Goal: Transaction & Acquisition: Purchase product/service

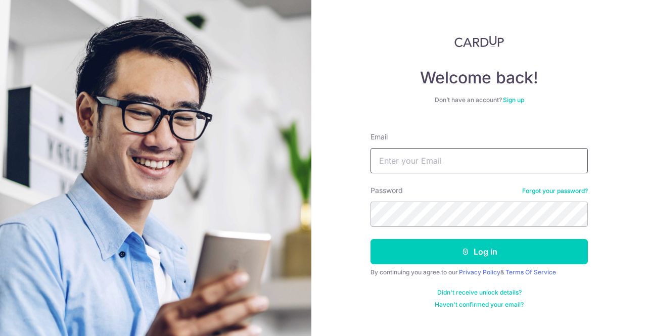
click at [427, 151] on input "Email" at bounding box center [479, 160] width 217 height 25
type input "[EMAIL_ADDRESS][DOMAIN_NAME]"
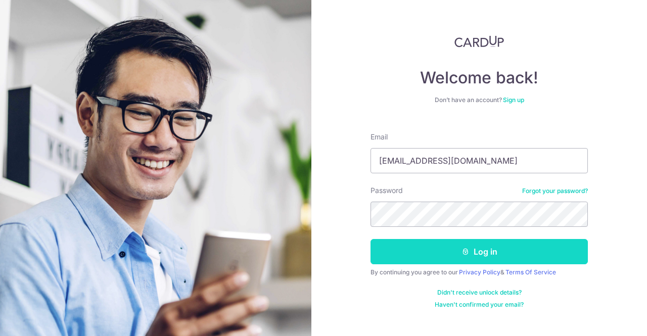
click at [495, 251] on button "Log in" at bounding box center [479, 251] width 217 height 25
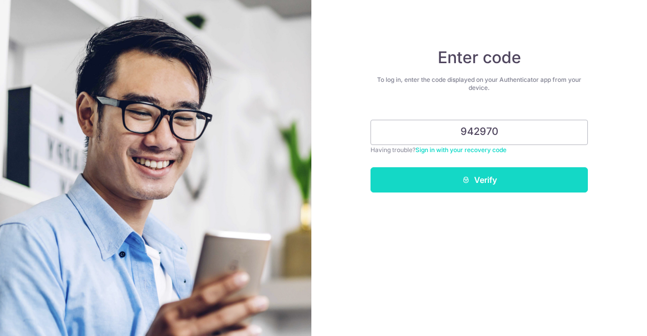
type input "942970"
click at [434, 187] on button "Verify" at bounding box center [479, 179] width 217 height 25
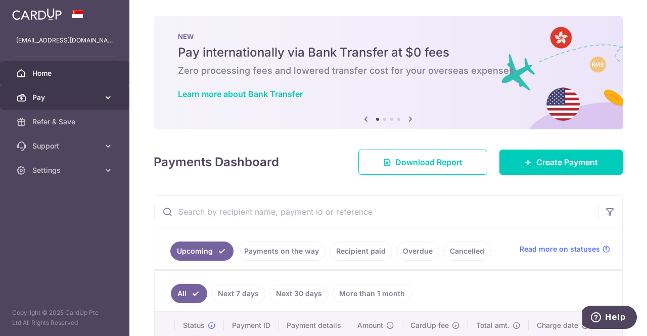
click at [105, 93] on icon at bounding box center [108, 98] width 10 height 10
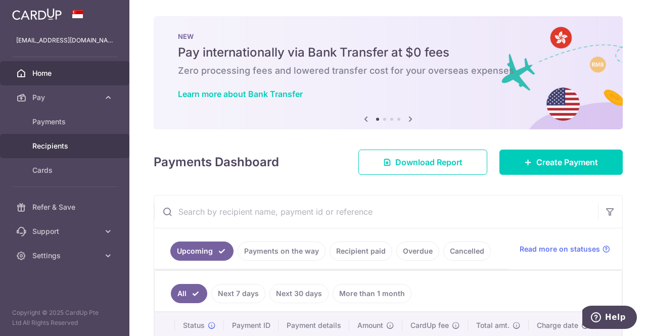
click at [50, 144] on span "Recipients" at bounding box center [65, 146] width 67 height 10
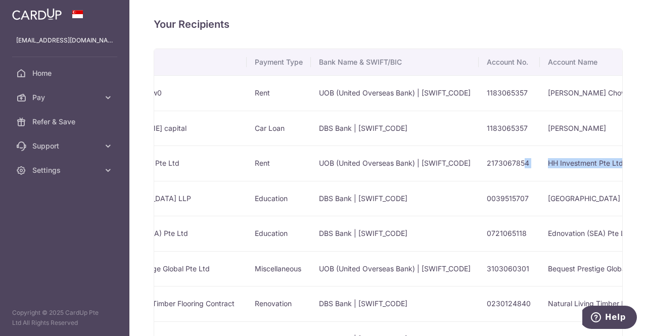
scroll to position [0, 249]
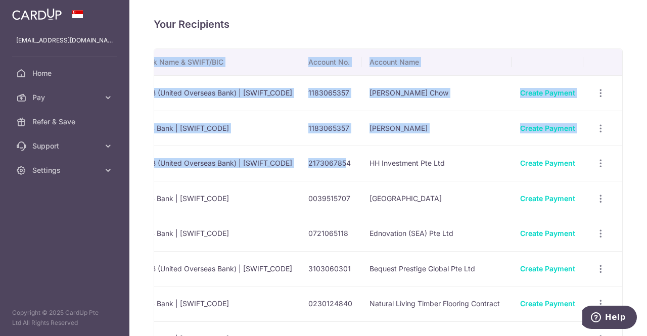
drag, startPoint x: 590, startPoint y: 166, endPoint x: 647, endPoint y: 169, distance: 57.2
click at [647, 169] on div "Your Recipients Name Payment Type Bank Name & SWIFT/BIC Account No. Account Nam…" at bounding box center [388, 168] width 518 height 336
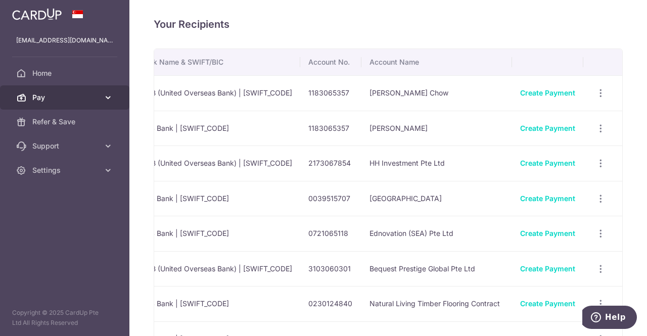
click at [55, 98] on span "Pay" at bounding box center [65, 98] width 67 height 10
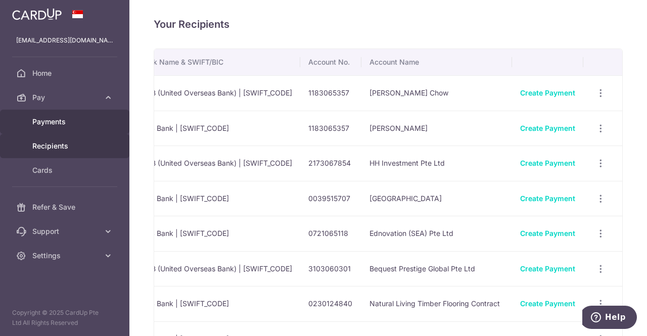
click at [51, 123] on span "Payments" at bounding box center [65, 122] width 67 height 10
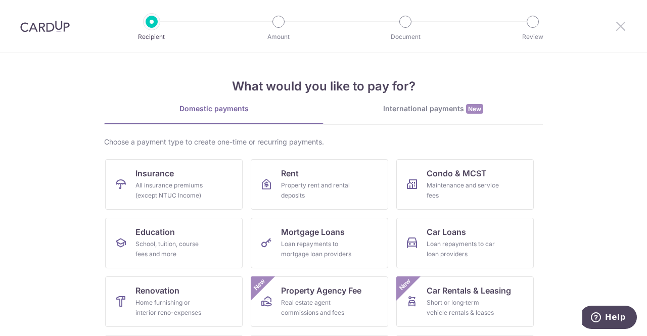
click at [619, 20] on icon at bounding box center [621, 26] width 12 height 13
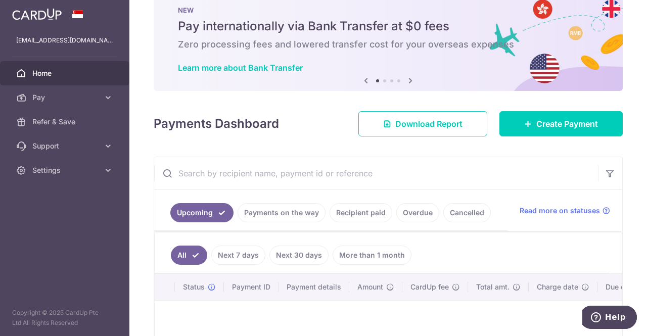
scroll to position [147, 0]
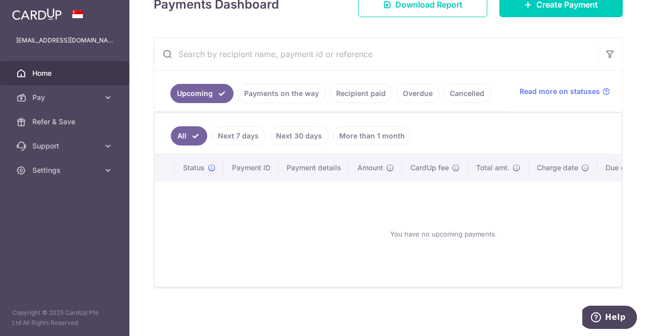
click at [44, 70] on span "Home" at bounding box center [65, 73] width 67 height 10
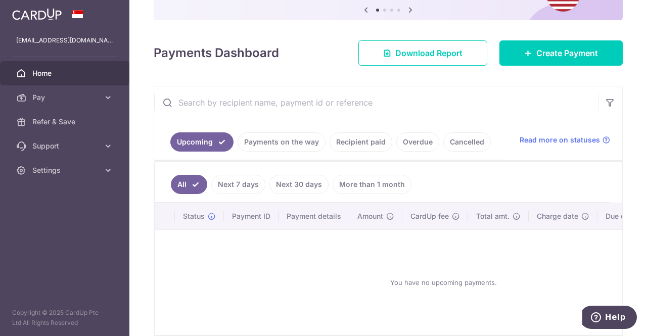
scroll to position [159, 0]
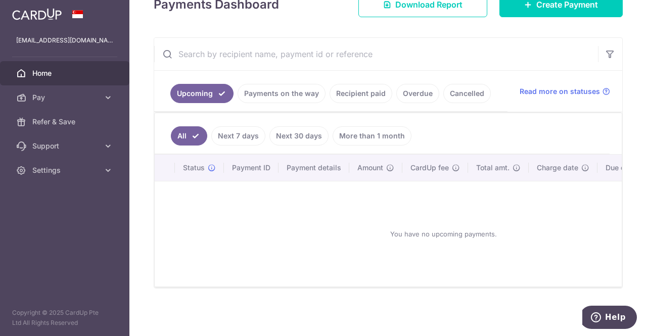
click at [276, 89] on link "Payments on the way" at bounding box center [282, 93] width 88 height 19
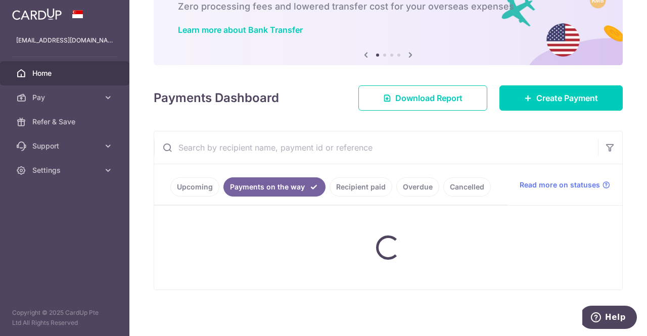
scroll to position [49, 0]
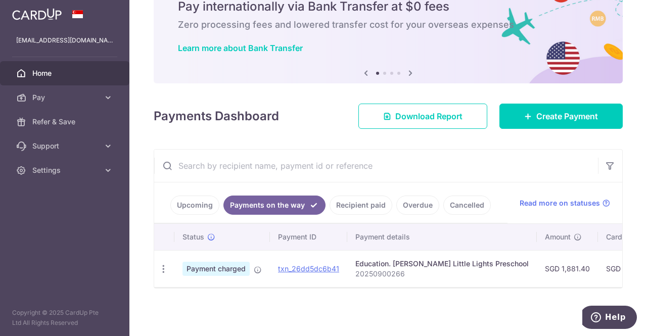
click at [345, 207] on link "Recipient paid" at bounding box center [361, 205] width 63 height 19
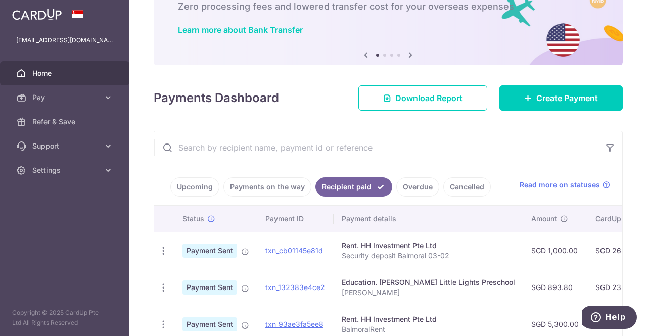
scroll to position [159, 0]
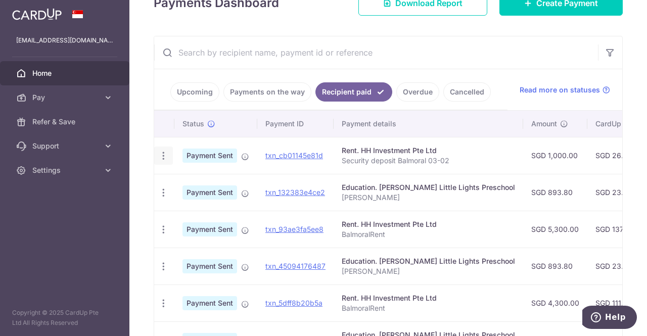
click at [166, 155] on icon "button" at bounding box center [163, 156] width 11 height 11
click at [238, 131] on th "Status" at bounding box center [215, 124] width 83 height 26
click at [226, 150] on span "Payment Sent" at bounding box center [210, 156] width 55 height 14
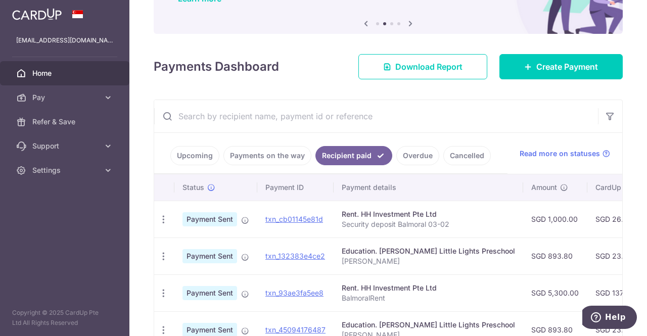
scroll to position [109, 0]
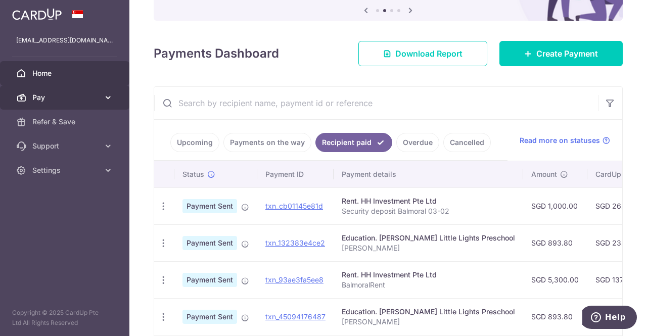
click at [74, 99] on span "Pay" at bounding box center [65, 98] width 67 height 10
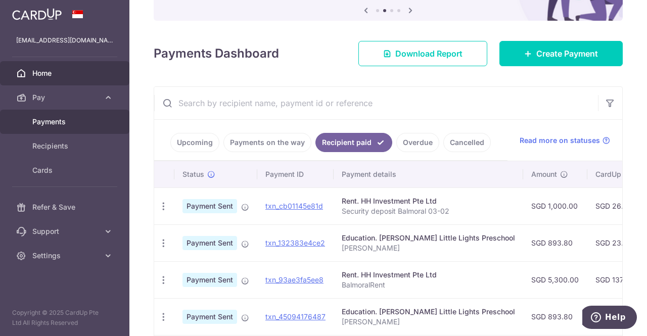
click at [77, 123] on span "Payments" at bounding box center [65, 122] width 67 height 10
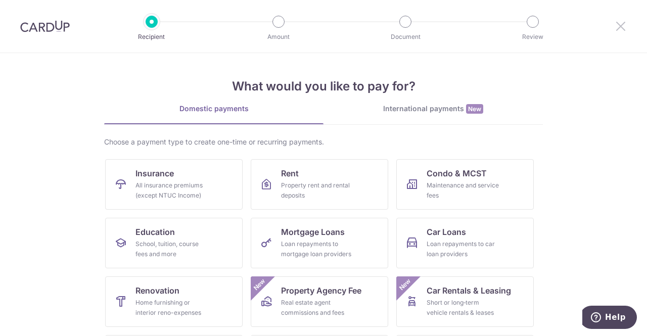
click at [619, 23] on icon at bounding box center [621, 26] width 12 height 13
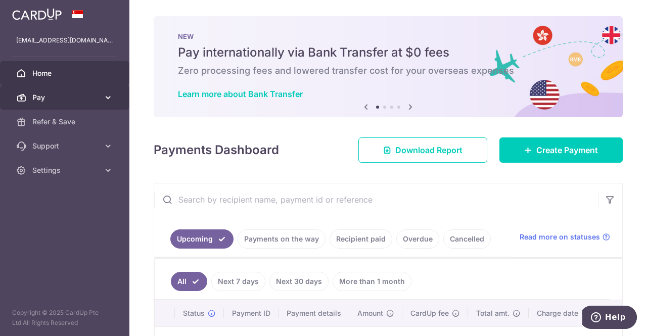
click at [44, 99] on span "Pay" at bounding box center [65, 98] width 67 height 10
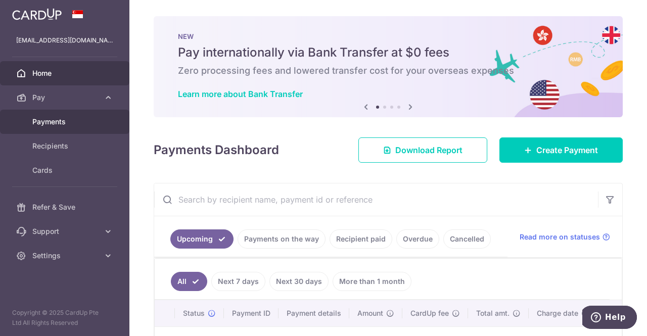
click at [40, 125] on span "Payments" at bounding box center [65, 122] width 67 height 10
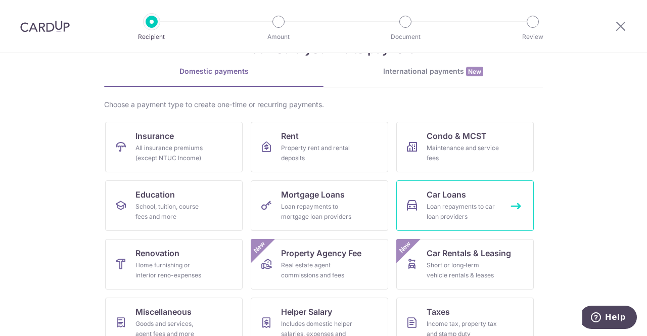
scroll to position [115, 0]
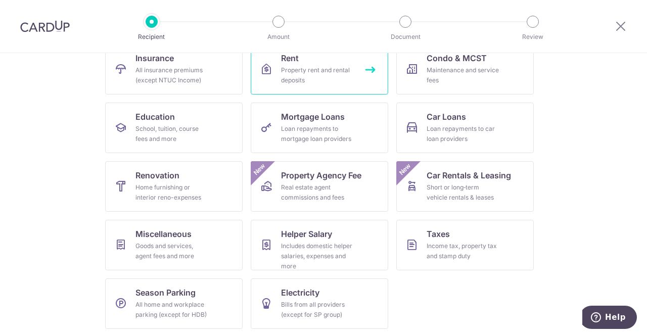
click at [259, 75] on link "Rent Property rent and rental deposits" at bounding box center [320, 69] width 138 height 51
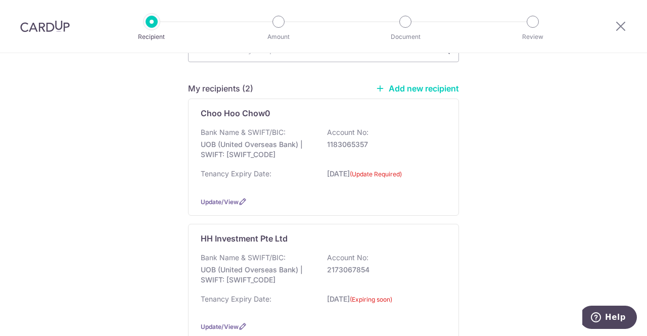
scroll to position [152, 0]
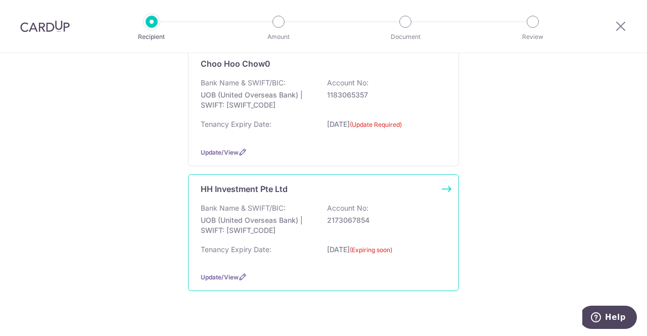
drag, startPoint x: 353, startPoint y: 248, endPoint x: 310, endPoint y: 245, distance: 43.1
click at [310, 245] on div "Tenancy Expiry Date: [DATE] (Expiring soon)" at bounding box center [324, 255] width 246 height 20
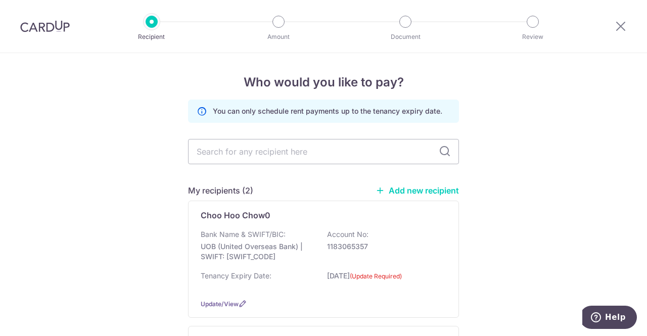
scroll to position [101, 0]
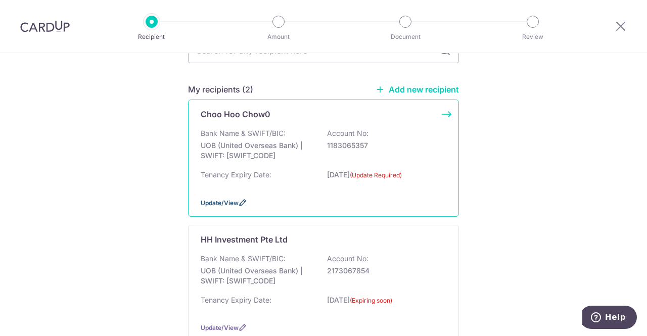
click at [226, 199] on span "Update/View" at bounding box center [220, 203] width 38 height 8
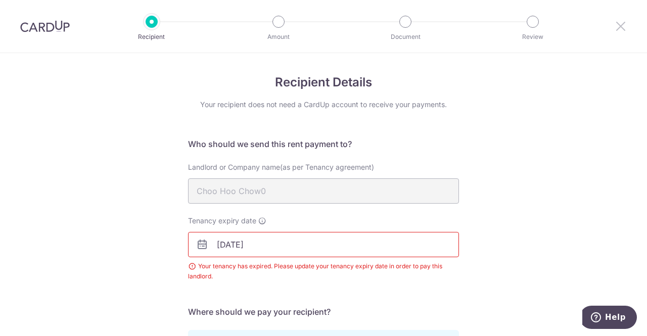
click at [624, 24] on icon at bounding box center [621, 26] width 12 height 13
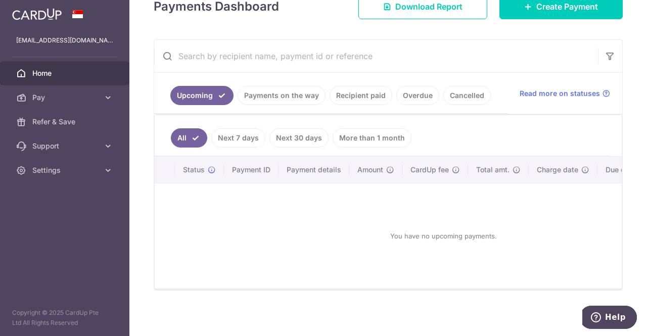
scroll to position [147, 0]
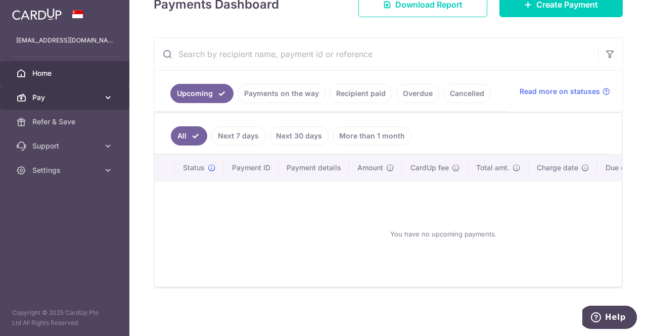
click at [65, 94] on span "Pay" at bounding box center [65, 98] width 67 height 10
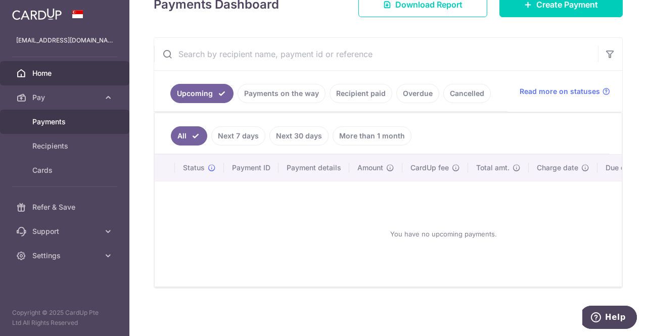
click at [58, 119] on span "Payments" at bounding box center [65, 122] width 67 height 10
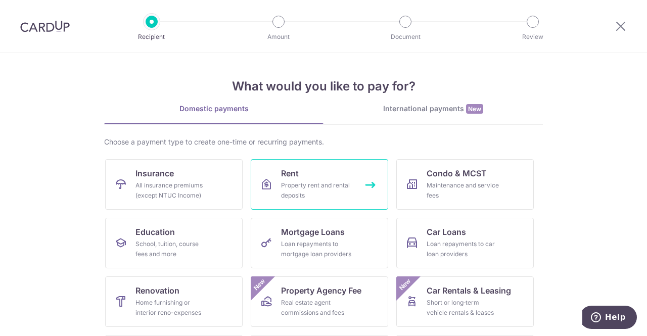
click at [325, 187] on div "Property rent and rental deposits" at bounding box center [317, 191] width 73 height 20
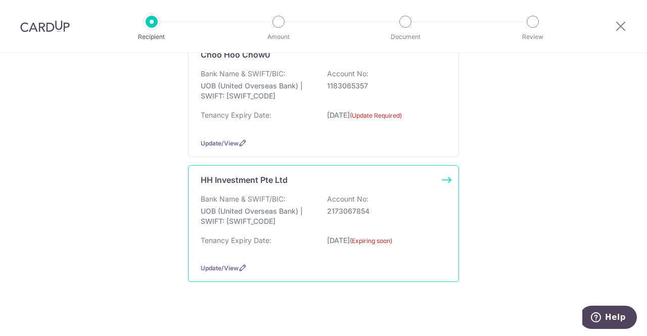
scroll to position [168, 0]
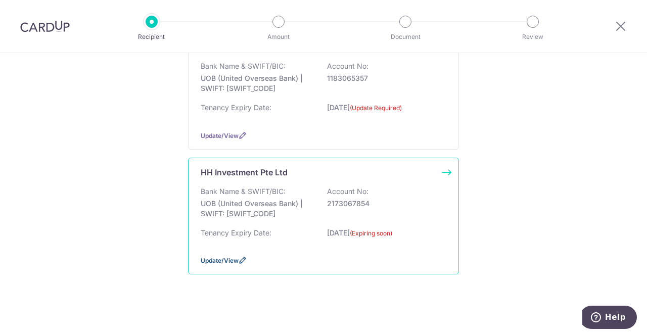
click at [220, 260] on span "Update/View" at bounding box center [220, 261] width 38 height 8
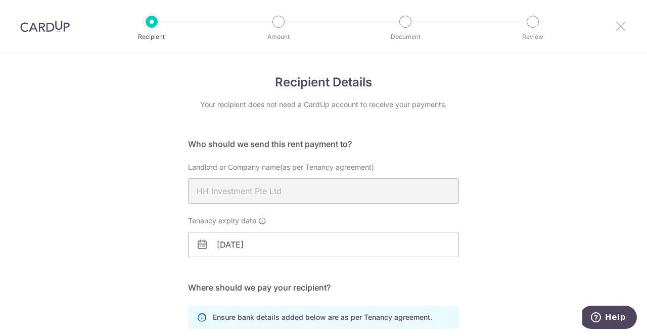
drag, startPoint x: 623, startPoint y: 30, endPoint x: 377, endPoint y: 62, distance: 247.8
click at [623, 30] on icon at bounding box center [621, 26] width 12 height 13
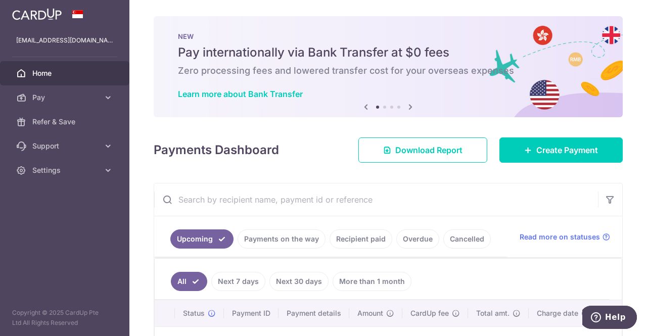
scroll to position [147, 0]
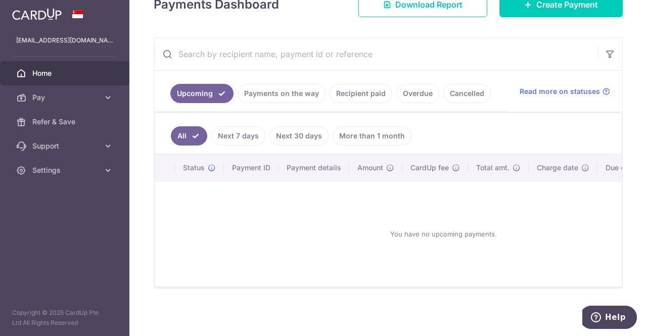
click at [416, 86] on link "Overdue" at bounding box center [417, 93] width 43 height 19
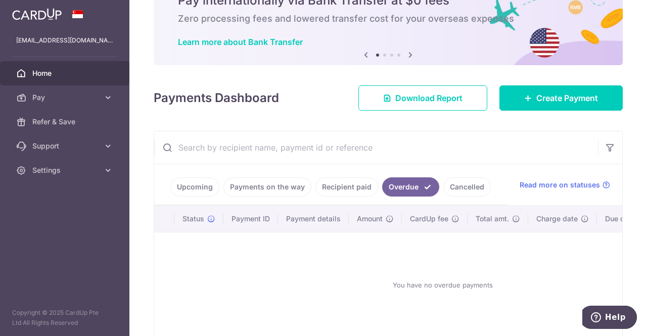
scroll to position [105, 0]
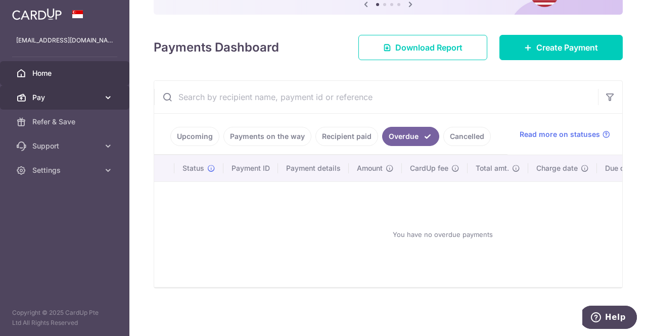
click at [63, 95] on span "Pay" at bounding box center [65, 98] width 67 height 10
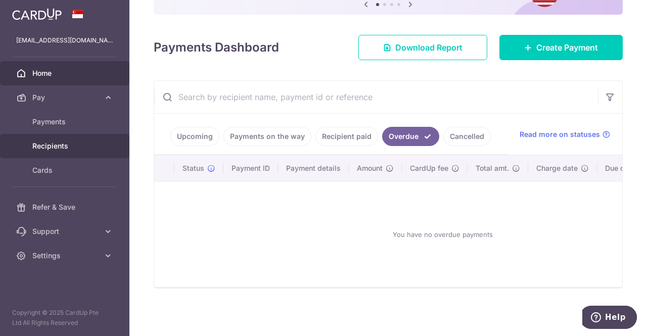
click at [90, 144] on span "Recipients" at bounding box center [65, 146] width 67 height 10
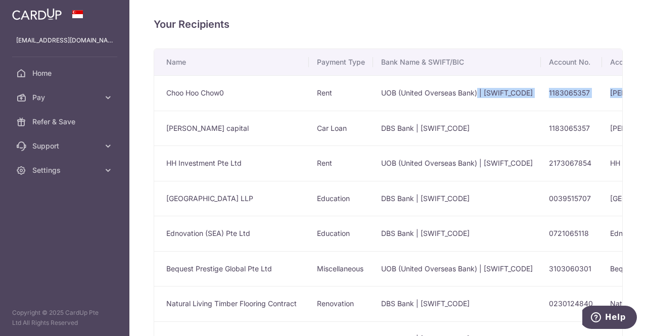
scroll to position [0, 249]
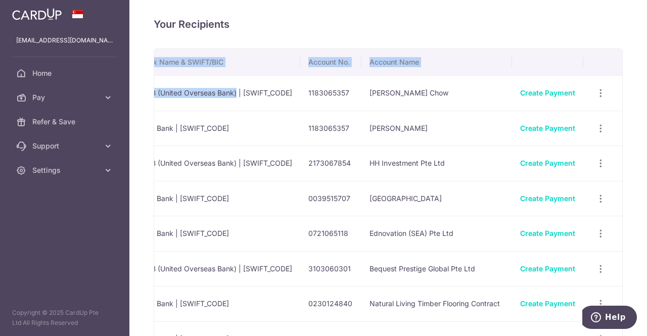
drag, startPoint x: 481, startPoint y: 93, endPoint x: 644, endPoint y: 94, distance: 162.8
click at [644, 94] on div "Your Recipients Name Payment Type Bank Name & SWIFT/BIC Account No. Account Nam…" at bounding box center [388, 168] width 518 height 336
click at [404, 83] on td "Chan Hoo Chow" at bounding box center [437, 92] width 151 height 35
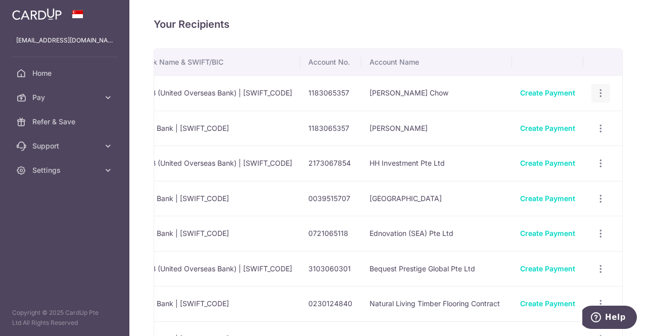
click at [599, 88] on icon "button" at bounding box center [601, 93] width 11 height 11
click at [547, 120] on span "View/Edit" at bounding box center [567, 121] width 69 height 12
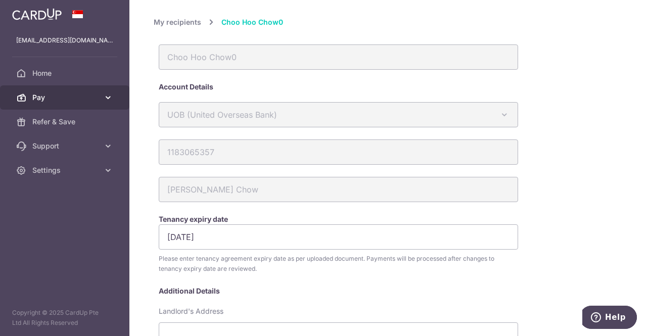
click at [54, 101] on span "Pay" at bounding box center [65, 98] width 67 height 10
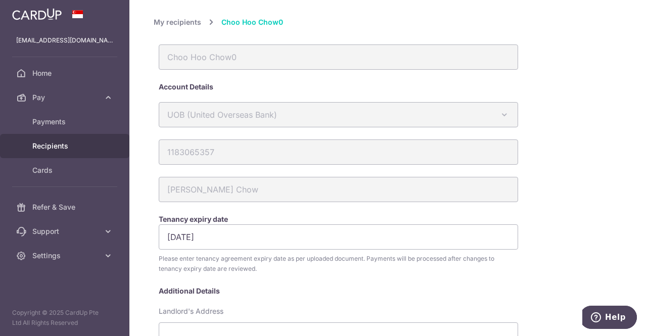
click at [80, 143] on span "Recipients" at bounding box center [65, 146] width 67 height 10
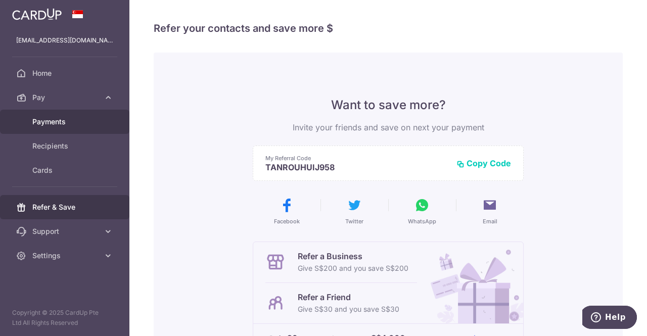
click at [65, 122] on span "Payments" at bounding box center [65, 122] width 67 height 10
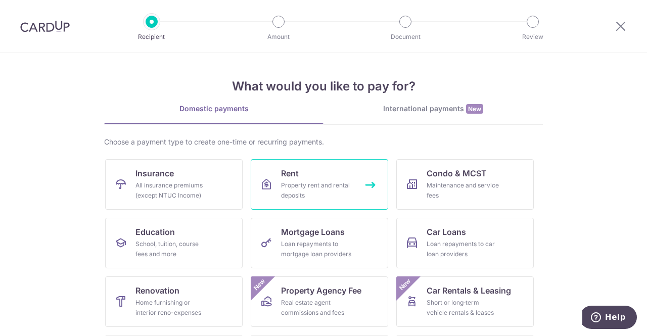
click at [295, 188] on div "Property rent and rental deposits" at bounding box center [317, 191] width 73 height 20
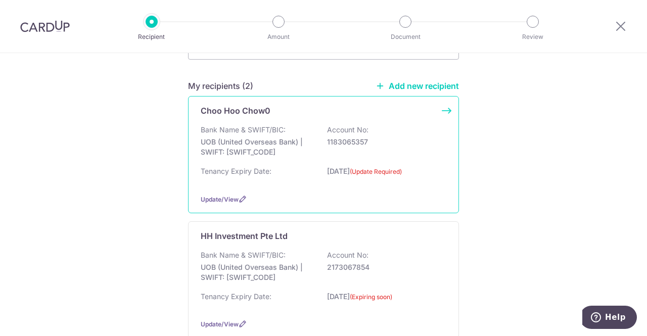
scroll to position [105, 0]
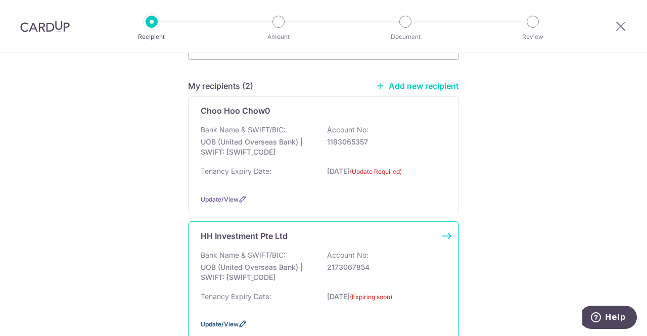
click at [220, 323] on span "Update/View" at bounding box center [220, 325] width 38 height 8
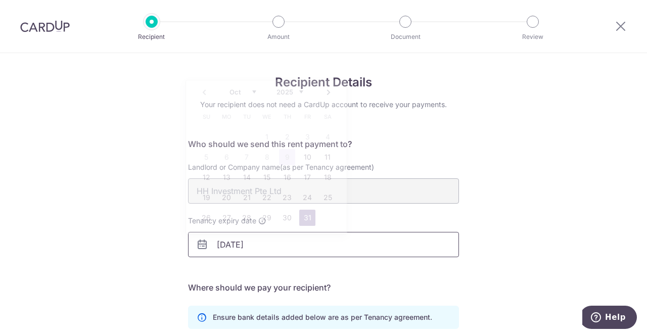
click at [321, 250] on input "[DATE]" at bounding box center [323, 244] width 271 height 25
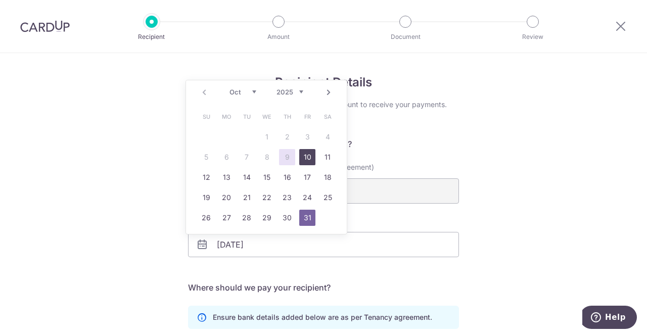
click at [303, 158] on link "10" at bounding box center [307, 157] width 16 height 16
type input "[DATE]"
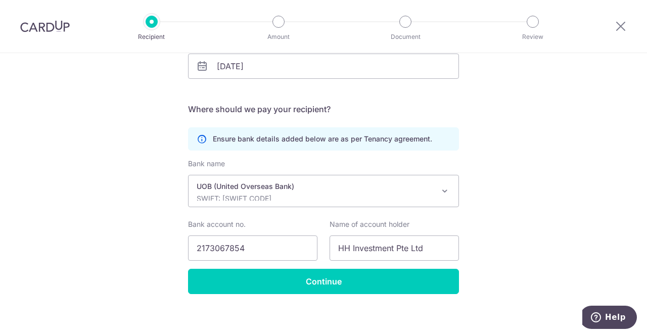
scroll to position [183, 0]
